Goal: Task Accomplishment & Management: Complete application form

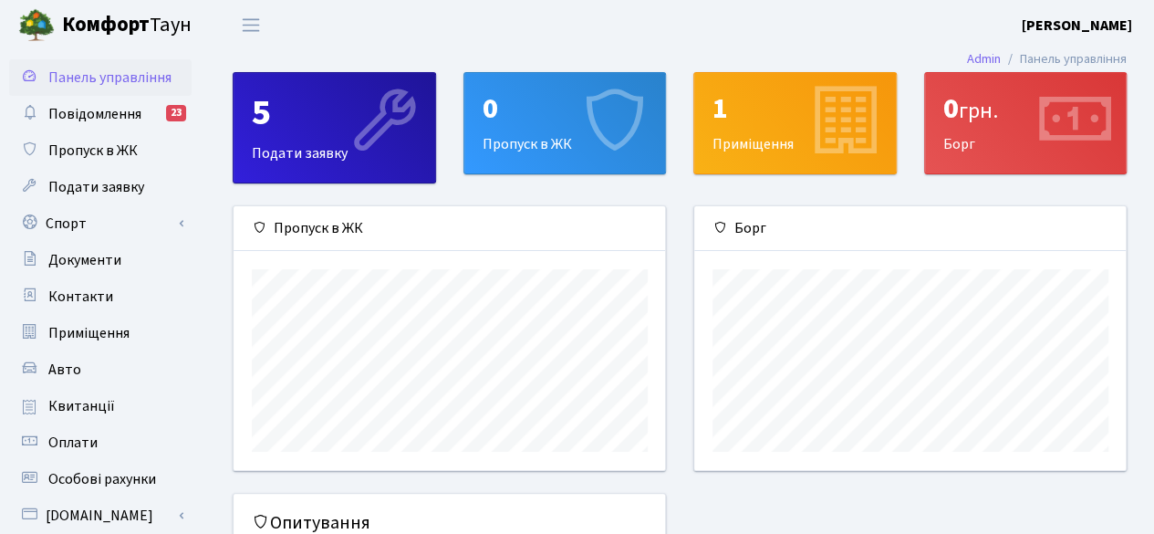
scroll to position [263, 432]
click at [537, 108] on div "0" at bounding box center [565, 108] width 165 height 35
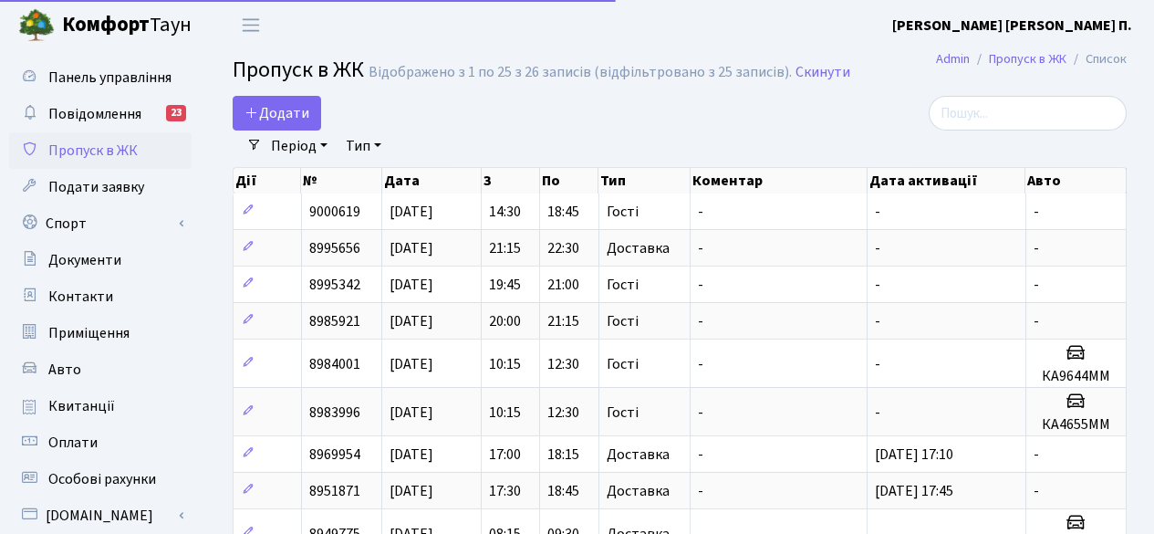
select select "25"
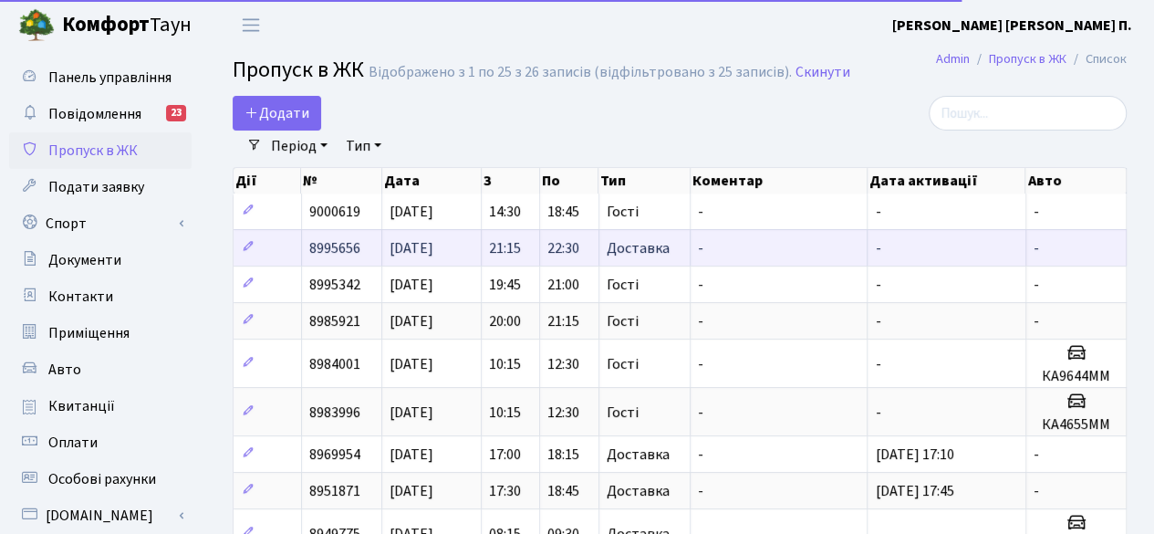
scroll to position [38, 0]
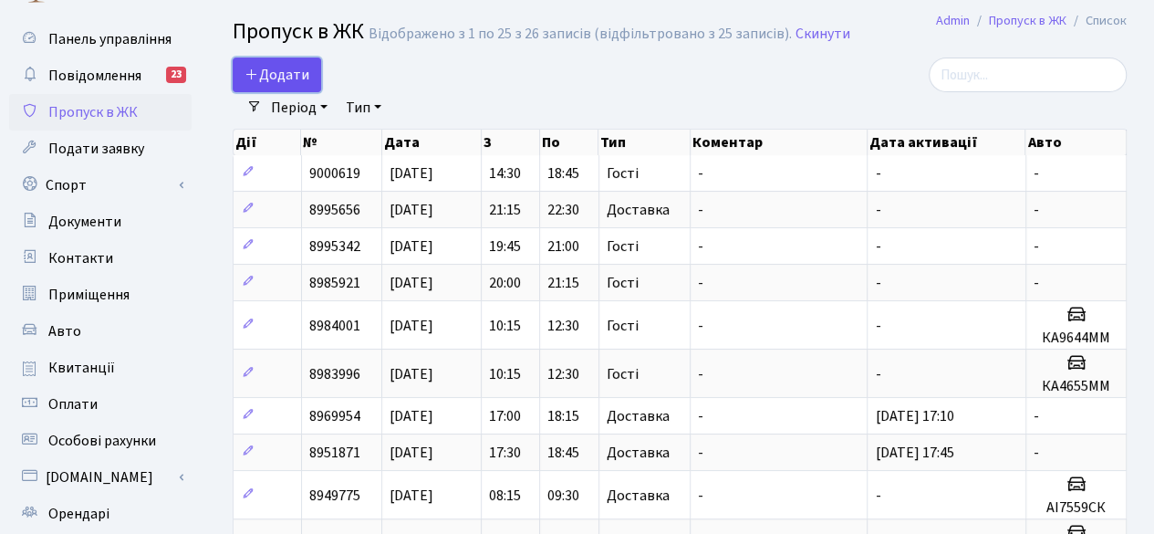
click at [281, 81] on span "Додати" at bounding box center [276, 75] width 65 height 20
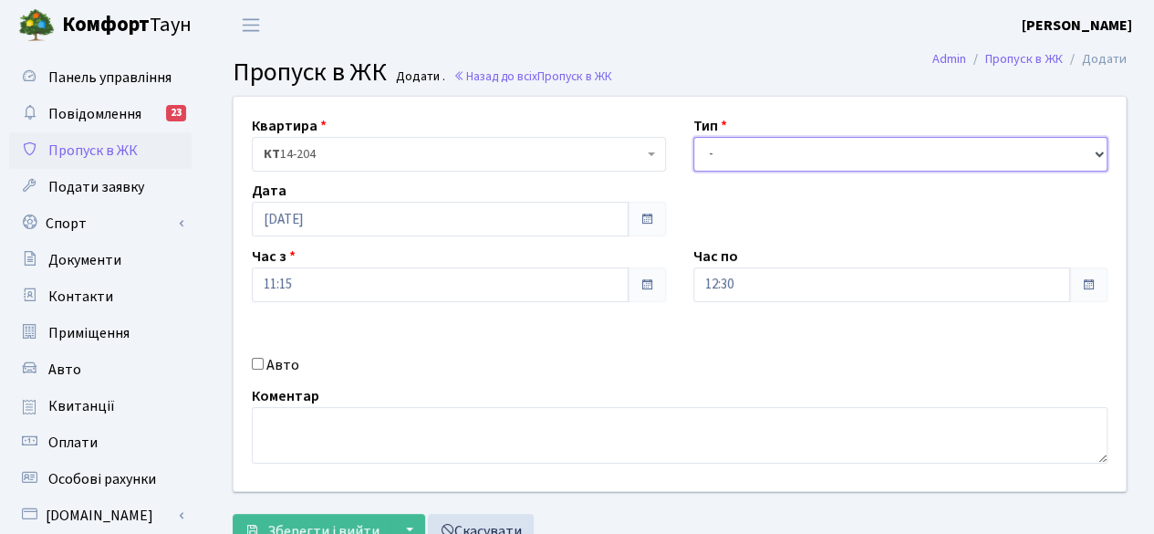
click at [746, 155] on select "- Доставка Таксі Гості Сервіс" at bounding box center [900, 154] width 414 height 35
select select "3"
click at [693, 137] on select "- Доставка Таксі Гості Сервіс" at bounding box center [900, 154] width 414 height 35
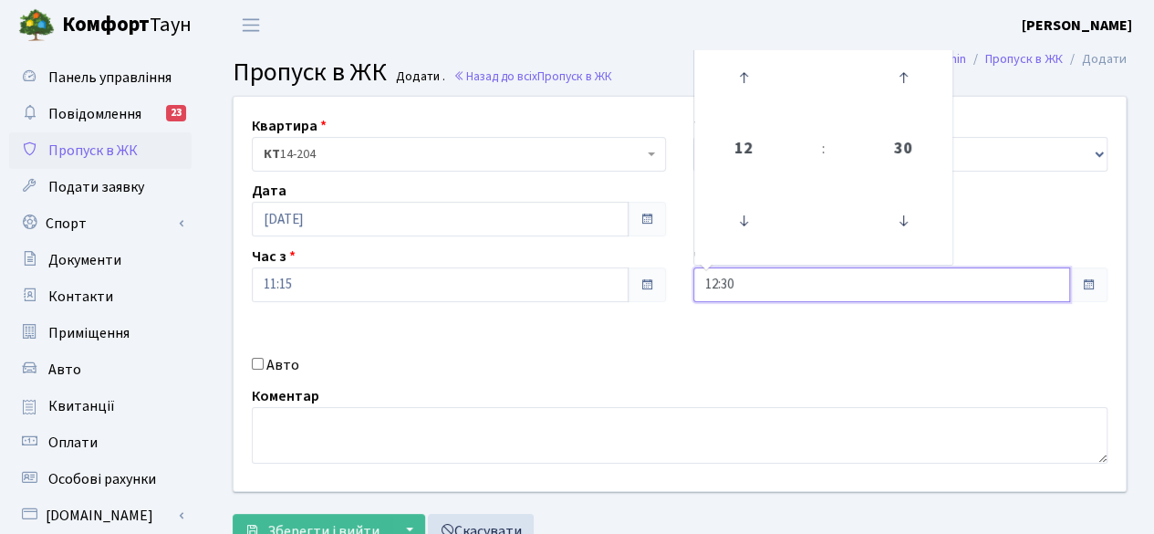
click at [845, 282] on input "12:30" at bounding box center [881, 284] width 377 height 35
click at [899, 85] on icon at bounding box center [903, 77] width 49 height 49
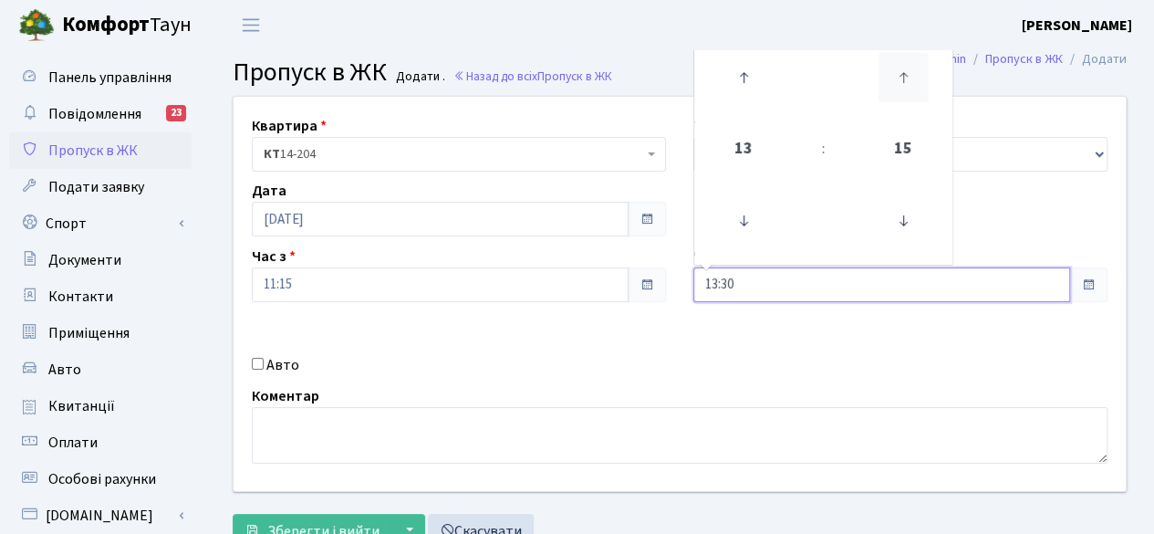
click at [899, 85] on icon at bounding box center [903, 77] width 49 height 49
click at [910, 211] on icon at bounding box center [903, 220] width 49 height 49
type input "14:00"
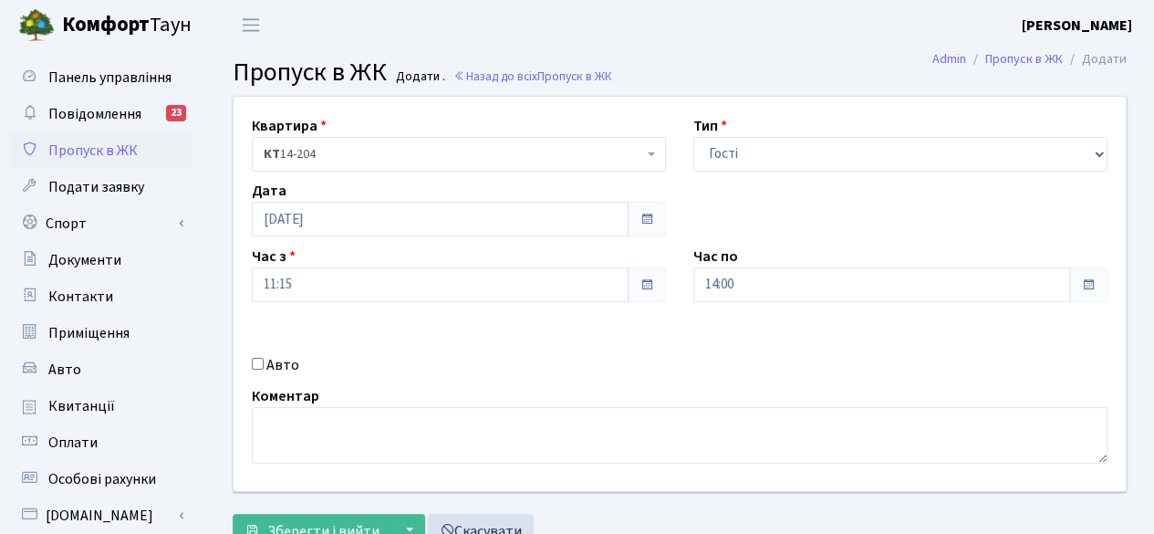
click at [870, 356] on div "Квартира <b>КТ</b>&nbsp;&nbsp;&nbsp;&nbsp;14-204 КТ 14-204 Тип - Доставка Таксі…" at bounding box center [680, 294] width 920 height 394
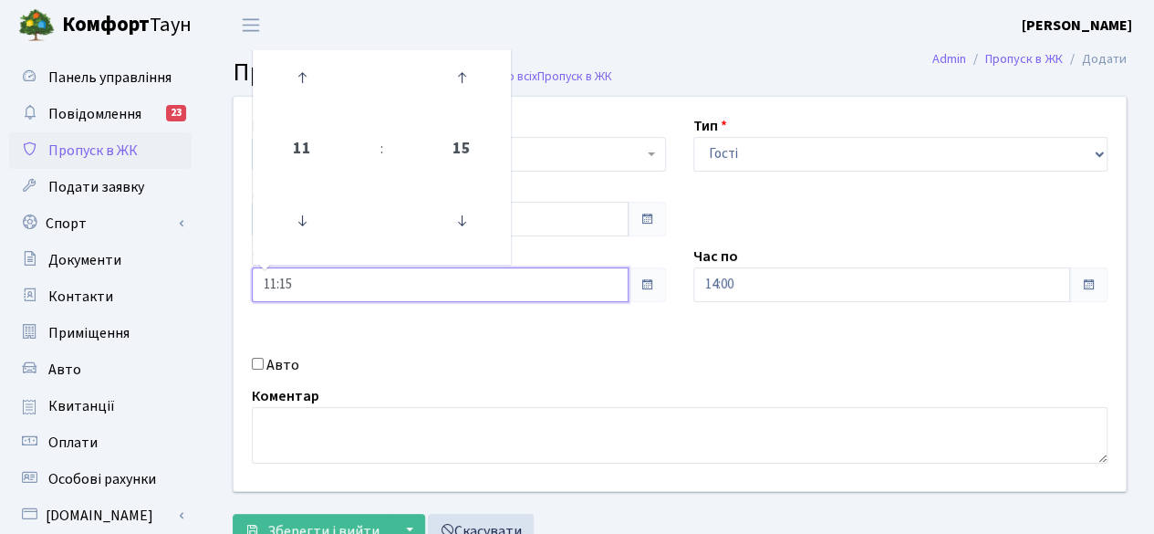
click at [593, 280] on input "11:15" at bounding box center [440, 284] width 377 height 35
click at [307, 68] on icon at bounding box center [301, 77] width 49 height 49
click at [465, 222] on icon at bounding box center [461, 220] width 49 height 49
type input "12:00"
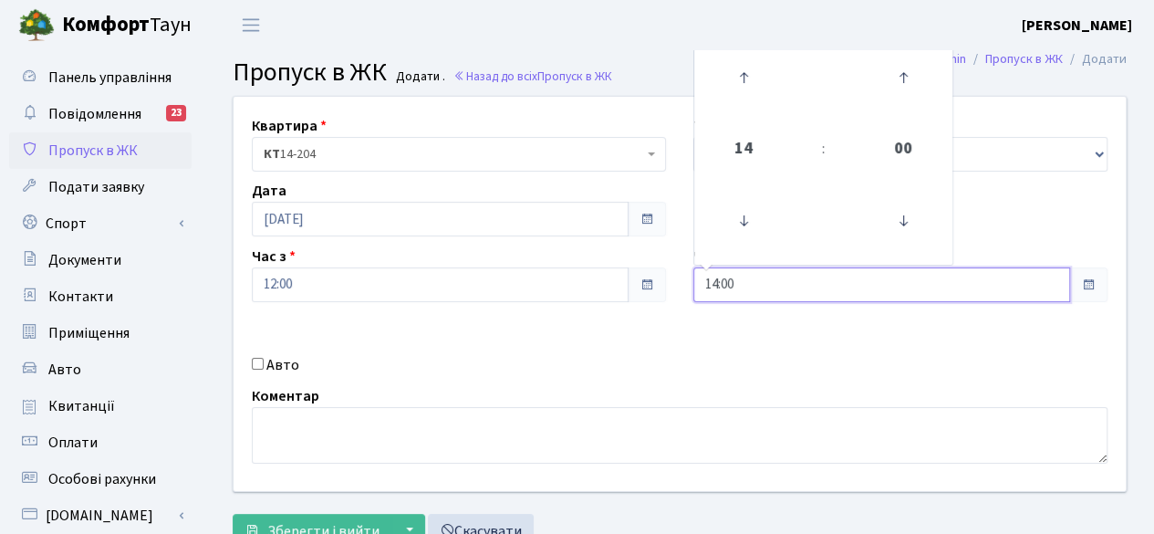
click at [795, 289] on input "14:00" at bounding box center [881, 284] width 377 height 35
click at [739, 68] on icon at bounding box center [743, 77] width 49 height 49
type input "15:00"
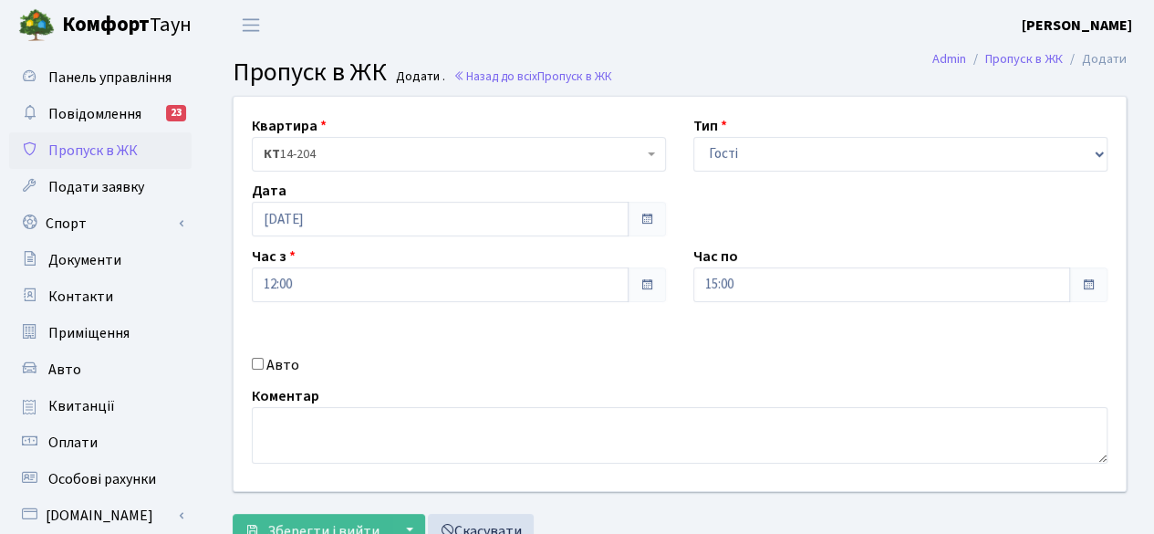
click at [754, 379] on div "Квартира <b>КТ</b>&nbsp;&nbsp;&nbsp;&nbsp;14-204 КТ 14-204 Тип - Доставка Таксі…" at bounding box center [680, 294] width 920 height 394
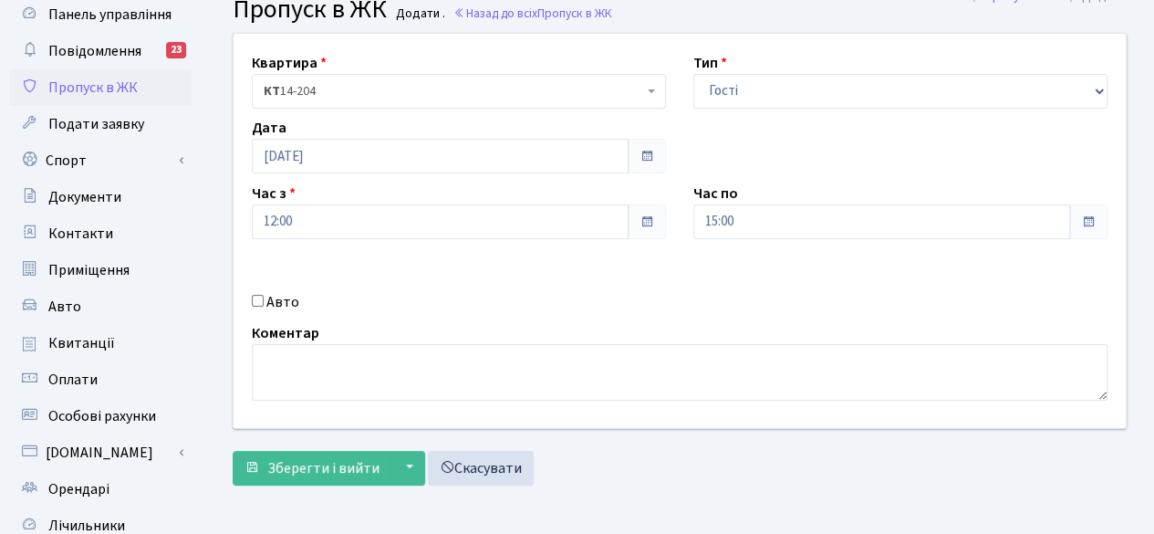
scroll to position [129, 0]
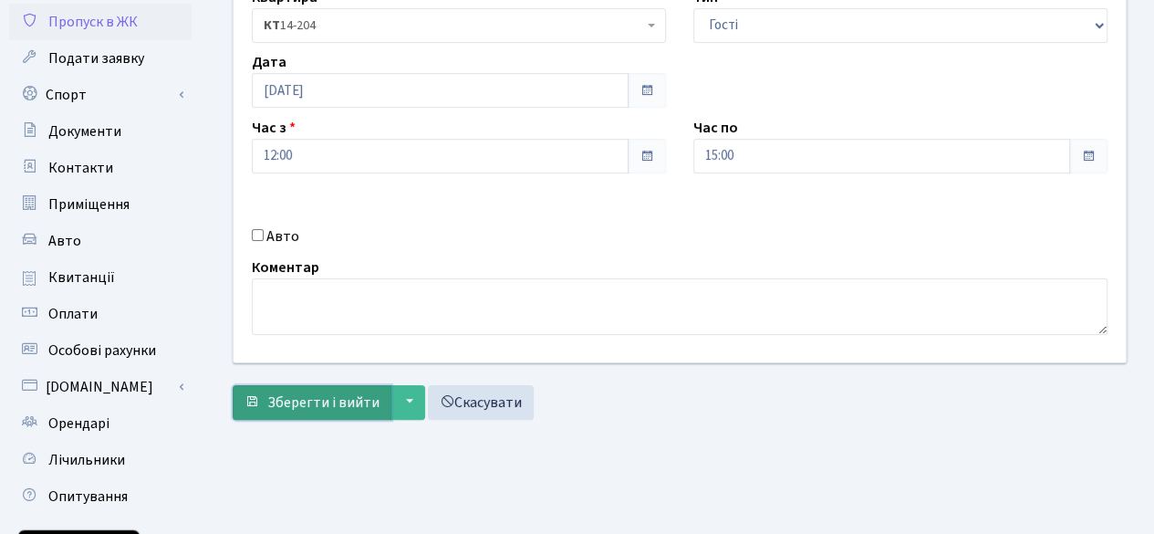
click at [307, 401] on span "Зберегти і вийти" at bounding box center [323, 402] width 112 height 20
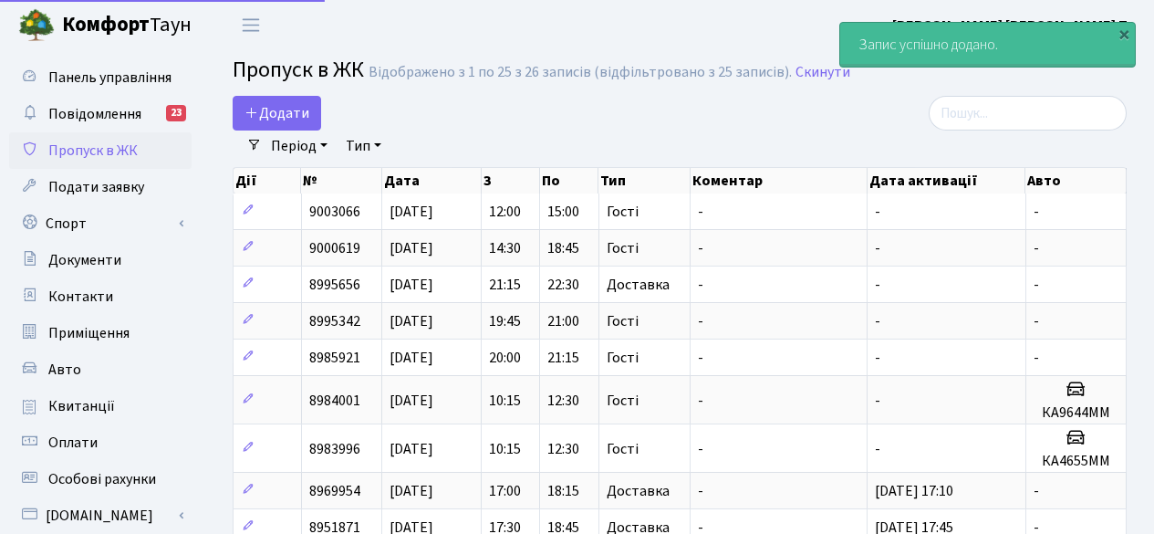
select select "25"
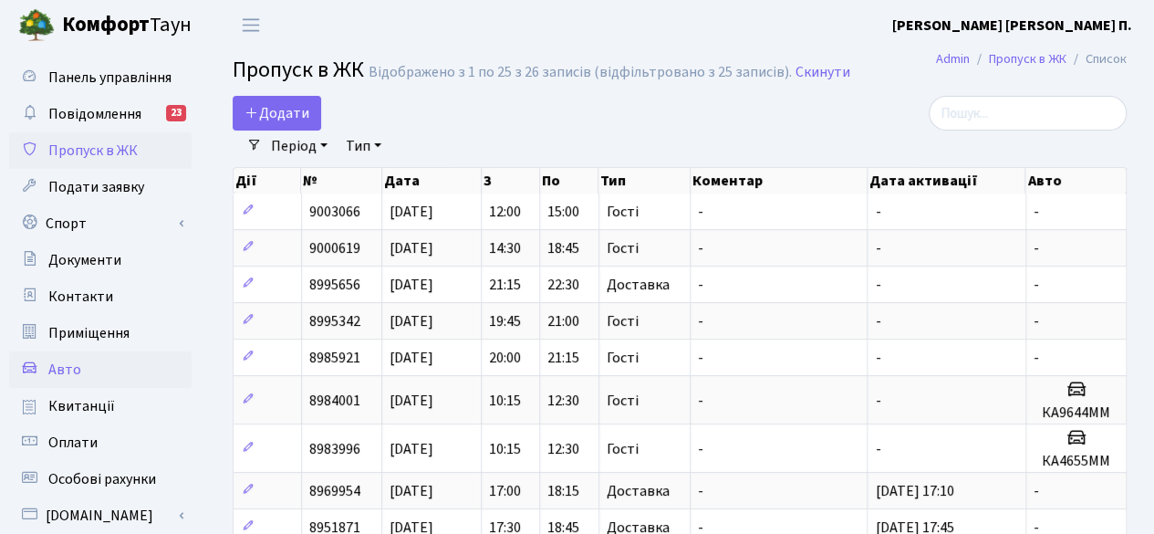
click at [57, 369] on span "Авто" at bounding box center [64, 369] width 33 height 20
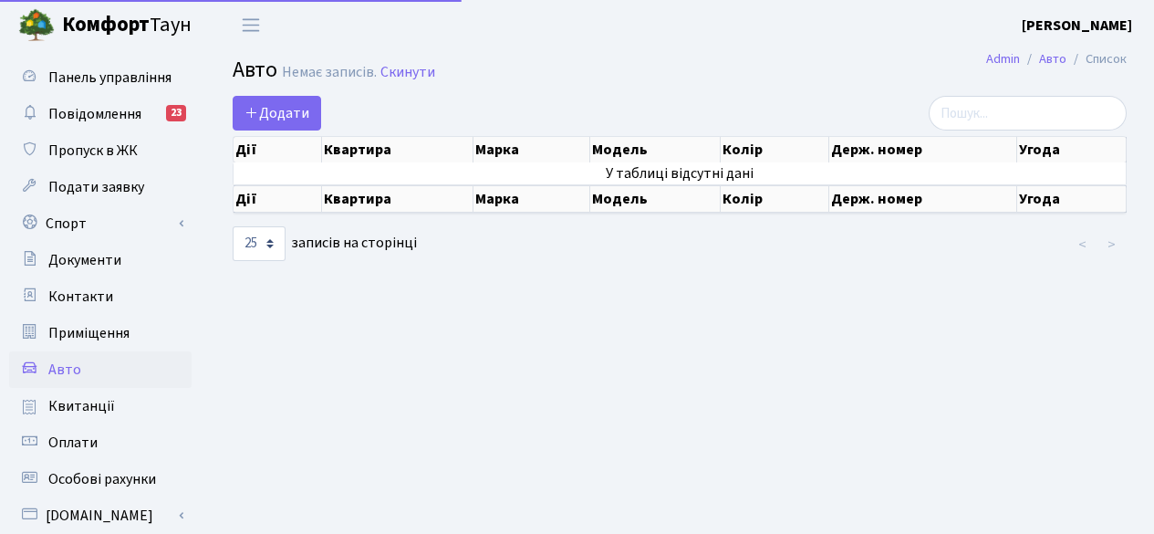
select select "25"
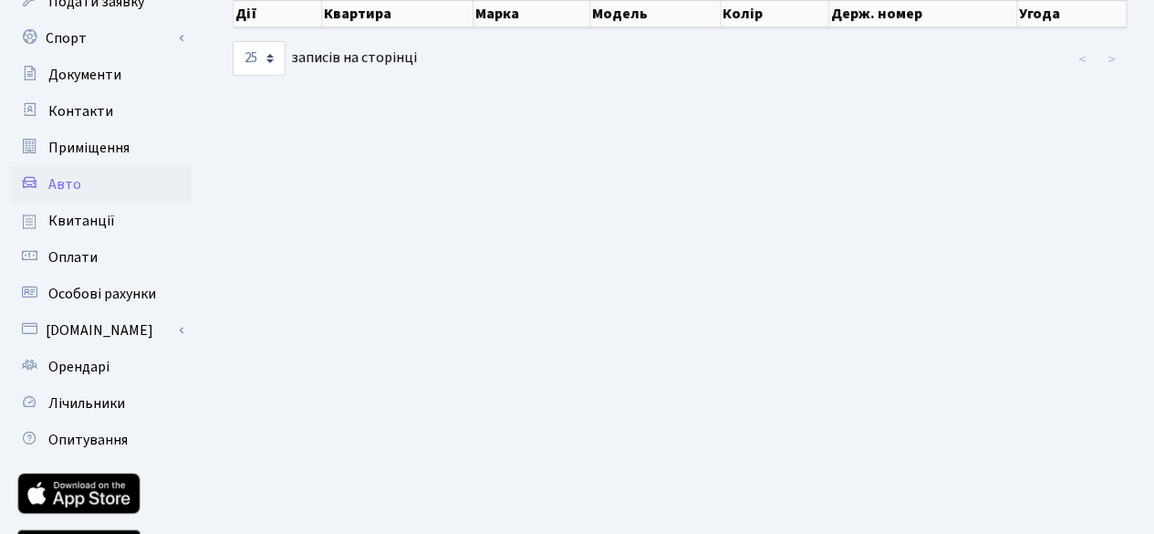
scroll to position [182, 0]
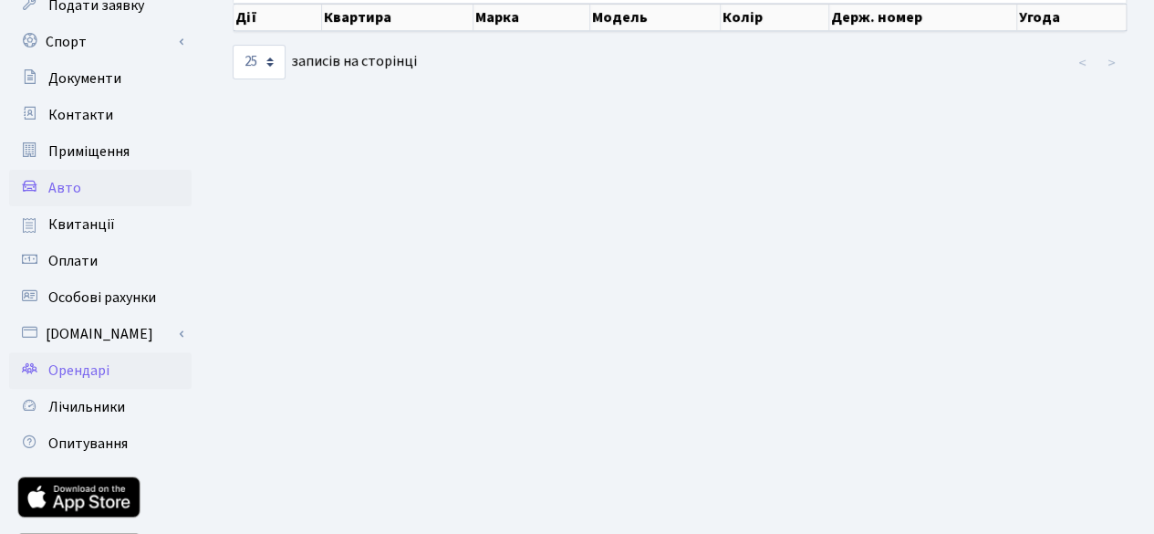
click at [162, 383] on link "Орендарі" at bounding box center [100, 370] width 182 height 36
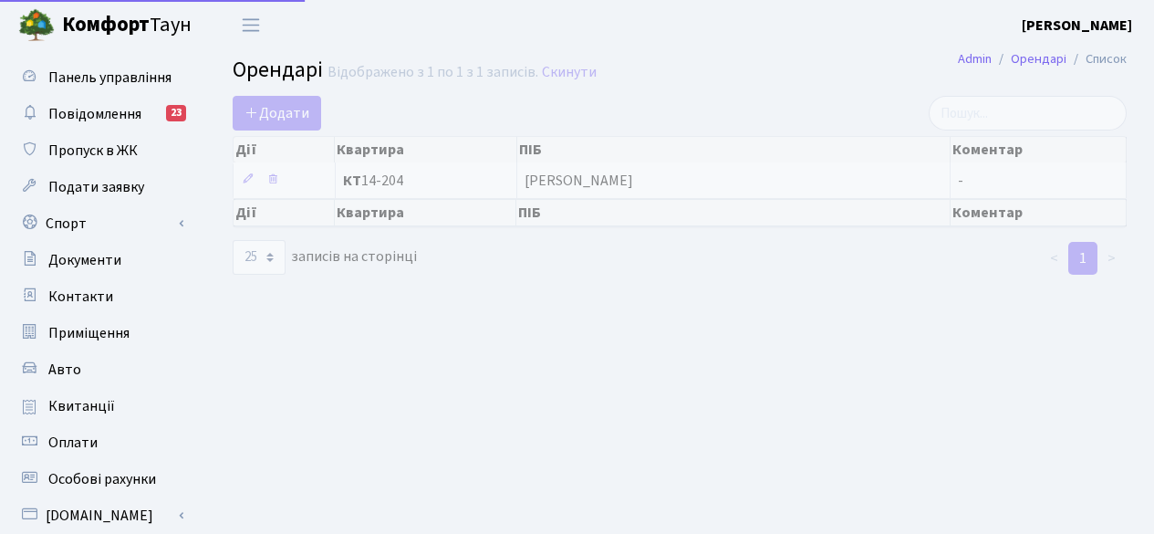
select select "25"
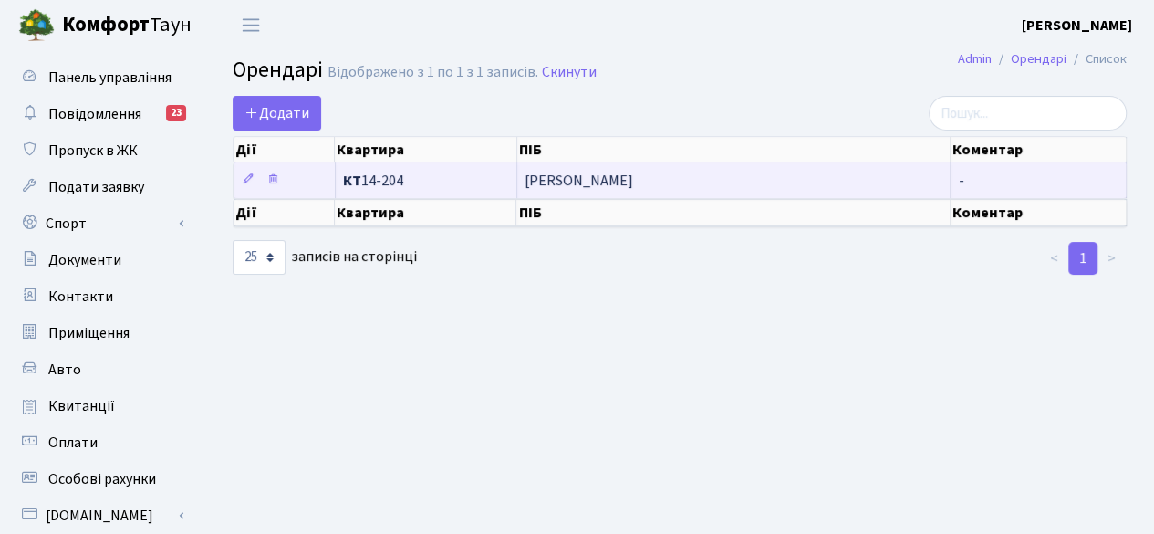
click at [564, 172] on td "[PERSON_NAME]" at bounding box center [734, 180] width 434 height 36
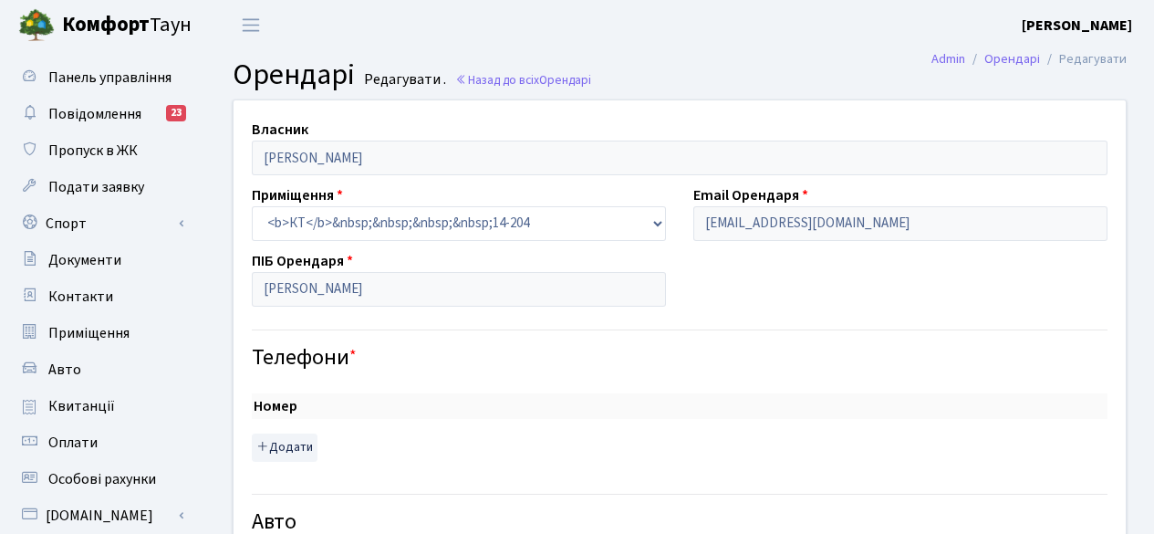
select select "900"
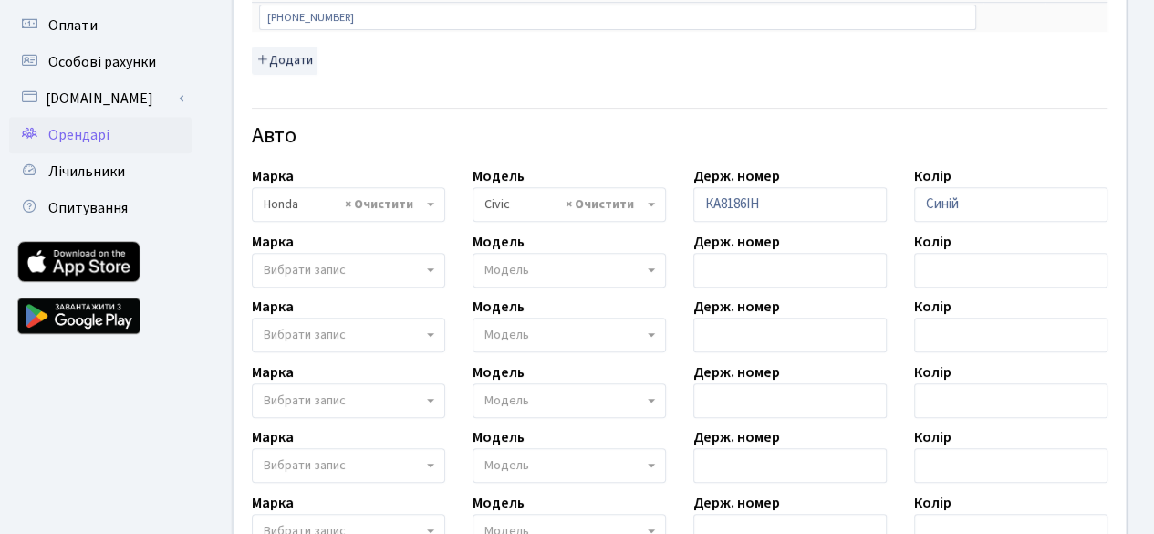
scroll to position [418, 0]
click at [57, 442] on ul "Панель управління Повідомлення 23 Пропуск в ЖК Подати заявку Спорт Бронювання С…" at bounding box center [100, 231] width 182 height 1180
click at [464, 140] on h4 "Авто" at bounding box center [680, 135] width 856 height 26
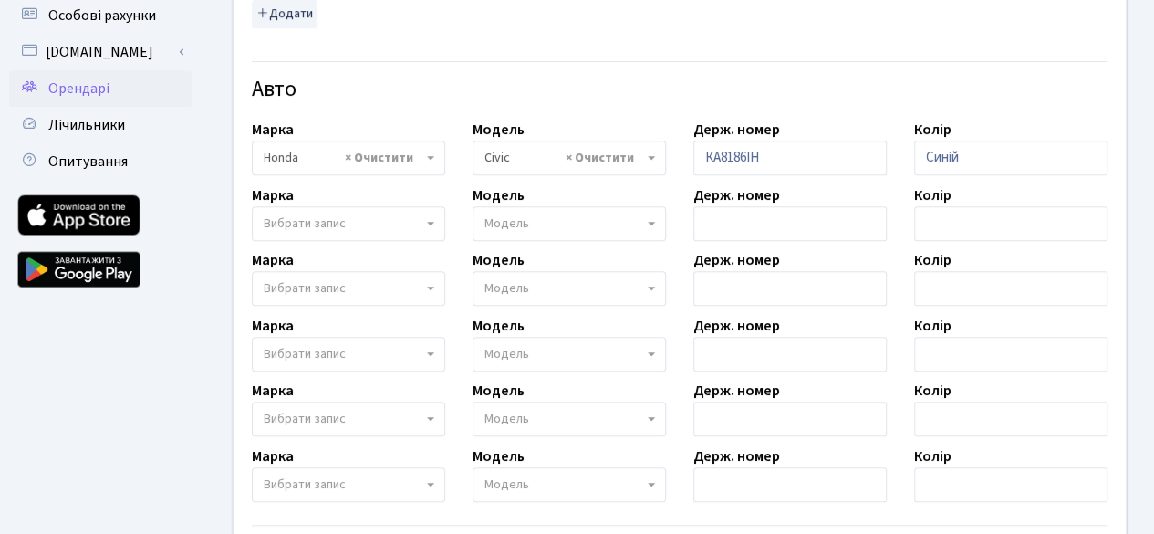
scroll to position [517, 0]
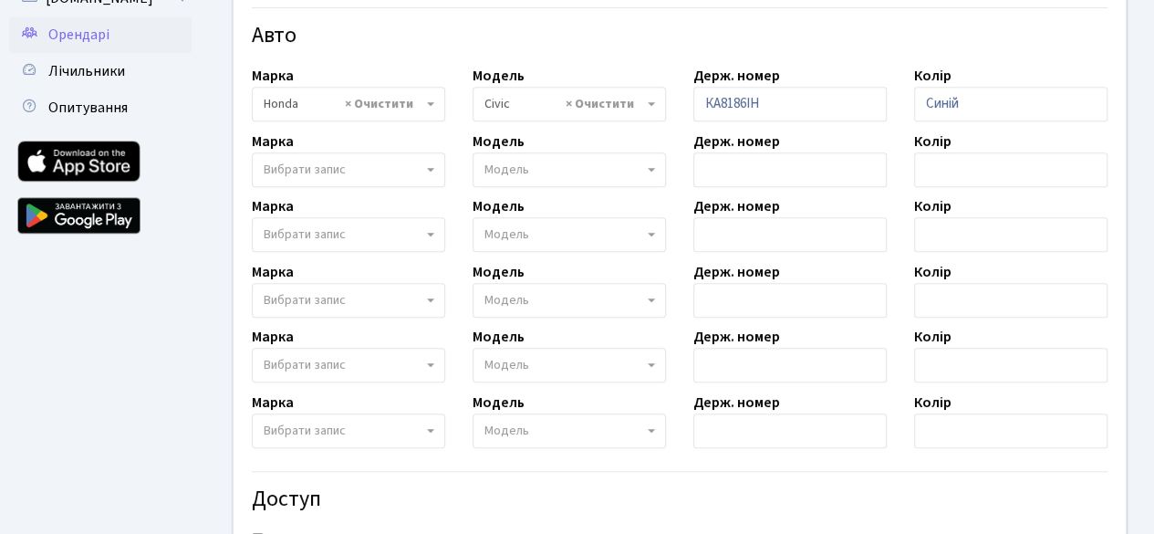
drag, startPoint x: 440, startPoint y: 209, endPoint x: 230, endPoint y: 318, distance: 236.7
click at [230, 318] on div "Власник Зінченко Ольга Павлівна Приміщення - <b>КТ</b>&nbsp;&nbsp;&nbsp;&nbsp;1…" at bounding box center [680, 124] width 920 height 1082
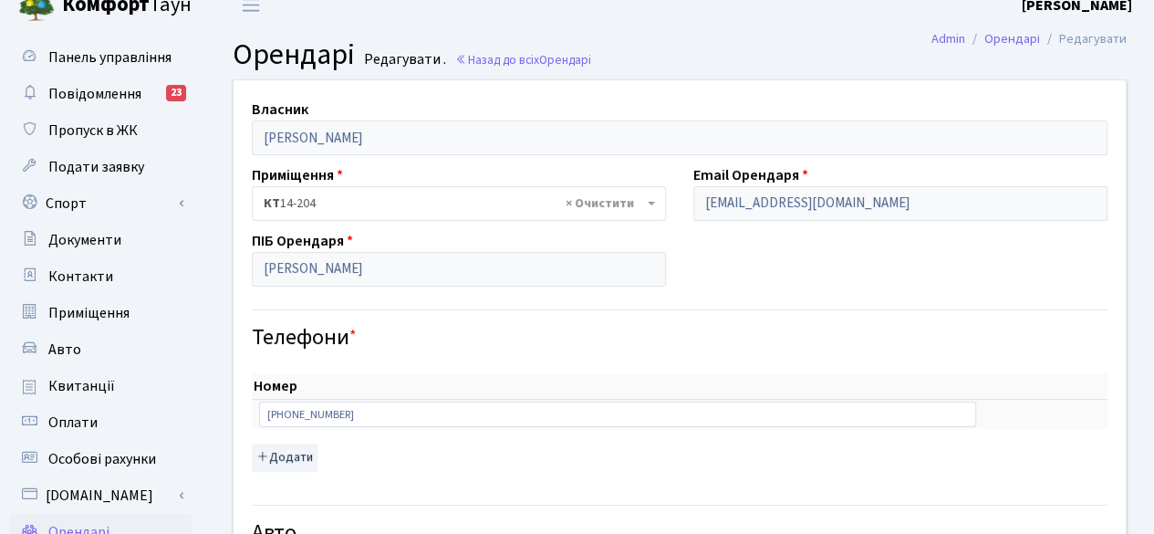
scroll to position [0, 0]
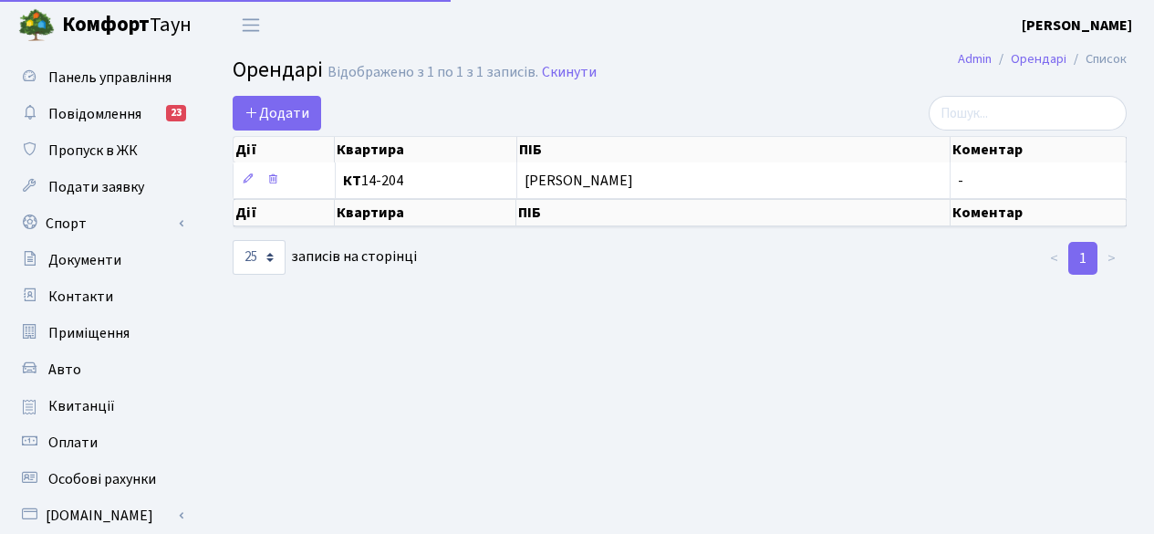
select select "25"
click at [421, 337] on main "Admin Орендарі Список Орендарі Відображено з 1 по 1 з 1 записів. Скинути Додати…" at bounding box center [679, 412] width 949 height 725
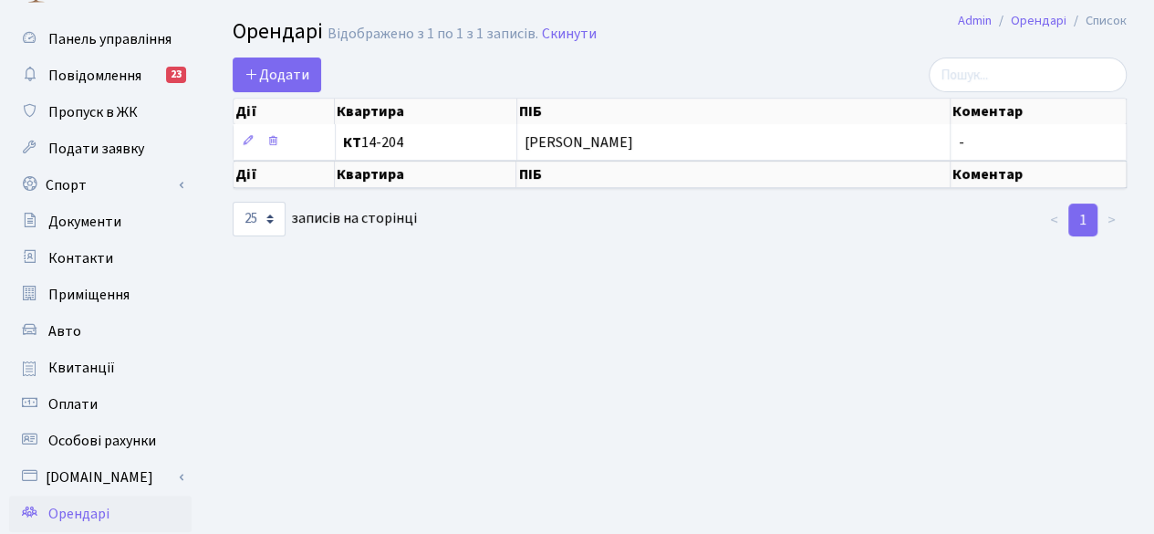
scroll to position [37, 0]
click at [516, 379] on main "Admin Орендарі Список Орендарі Відображено з 1 по 1 з 1 записів. Скинути Додати…" at bounding box center [679, 375] width 949 height 725
